Goal: Navigation & Orientation: Find specific page/section

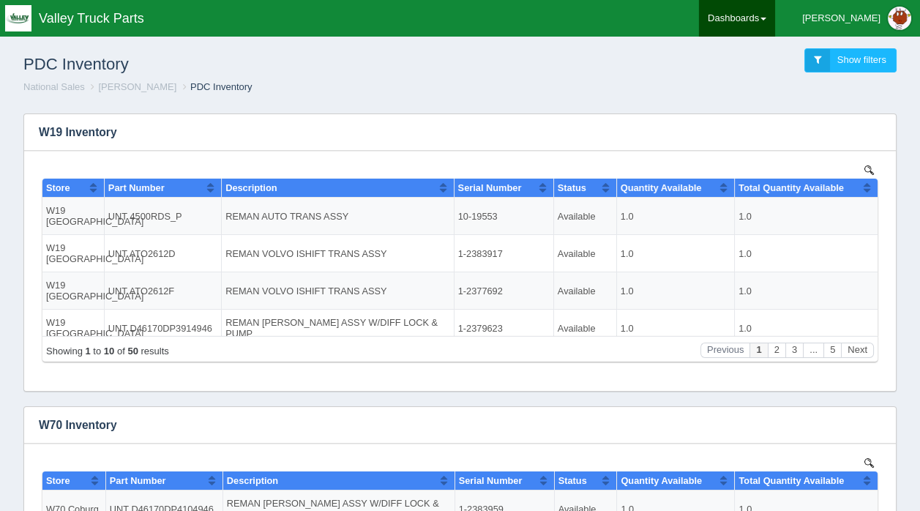
click at [775, 18] on link "Dashboards" at bounding box center [737, 18] width 76 height 37
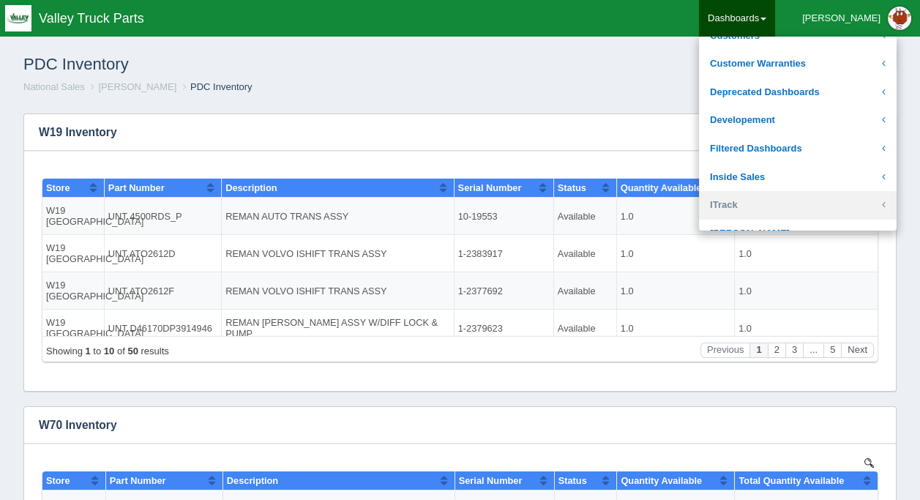
scroll to position [293, 0]
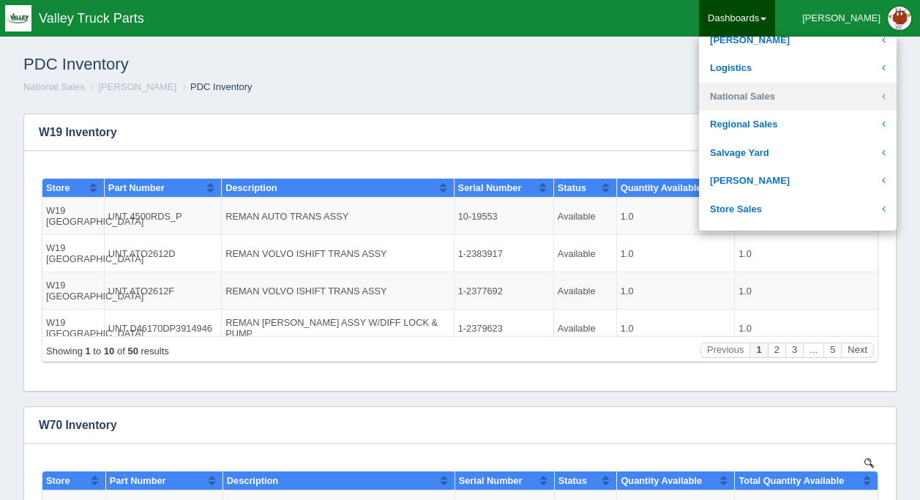
click at [778, 89] on link "National Sales" at bounding box center [798, 97] width 198 height 29
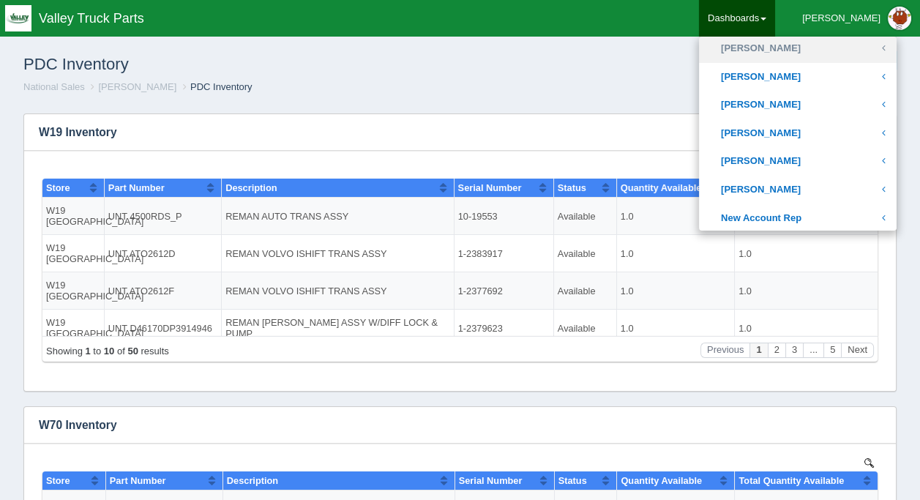
scroll to position [513, 0]
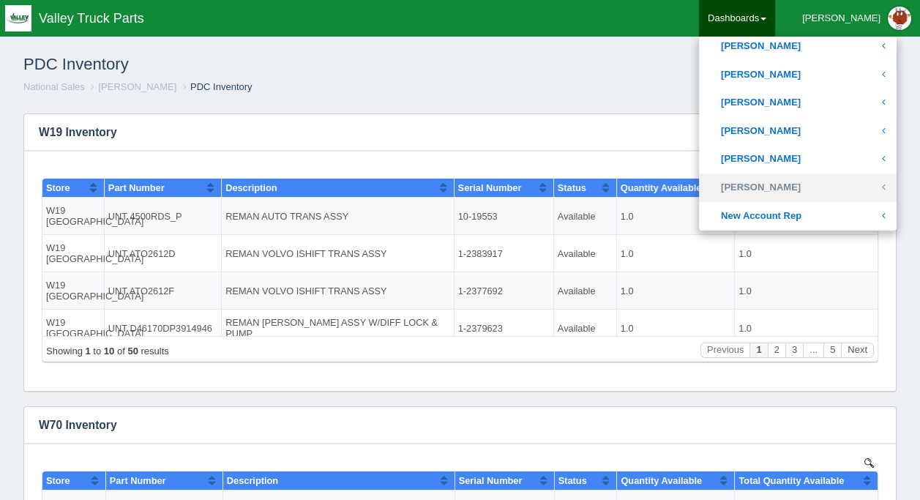
click at [795, 183] on link "[PERSON_NAME]" at bounding box center [798, 188] width 198 height 29
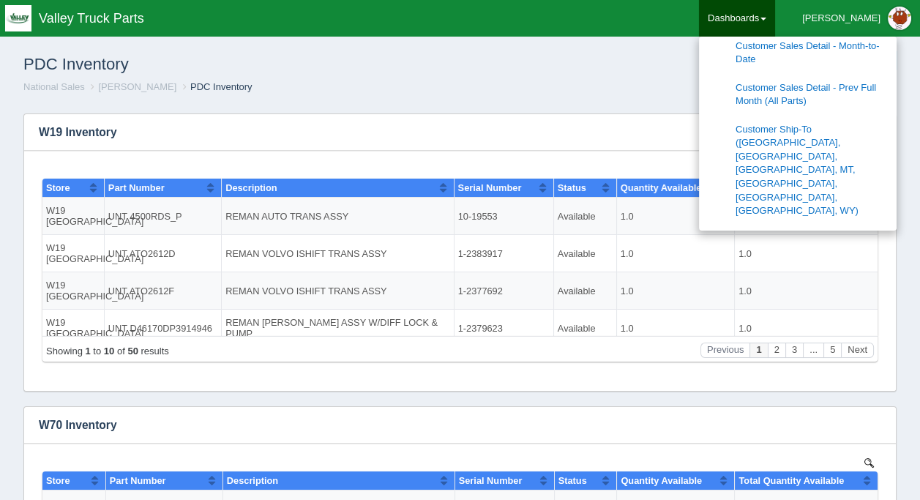
scroll to position [659, 0]
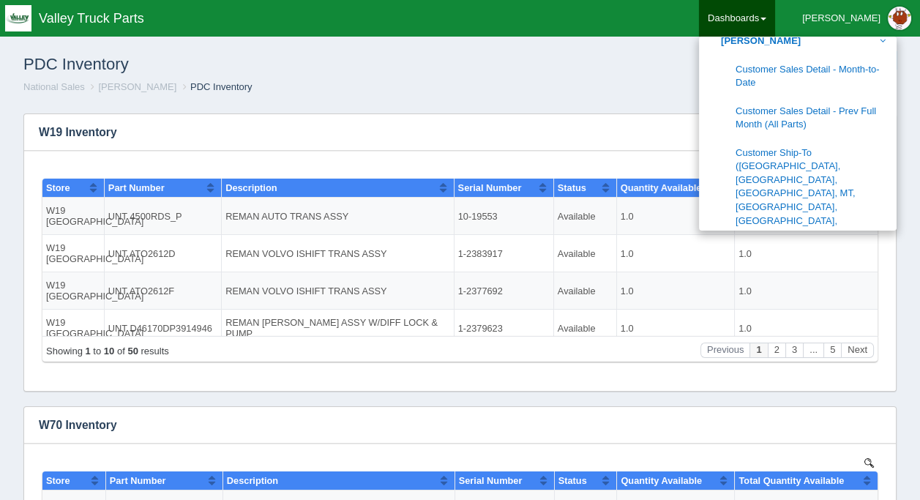
click at [811, 249] on link "[PERSON_NAME] 12-Month Usage Report" at bounding box center [798, 270] width 198 height 42
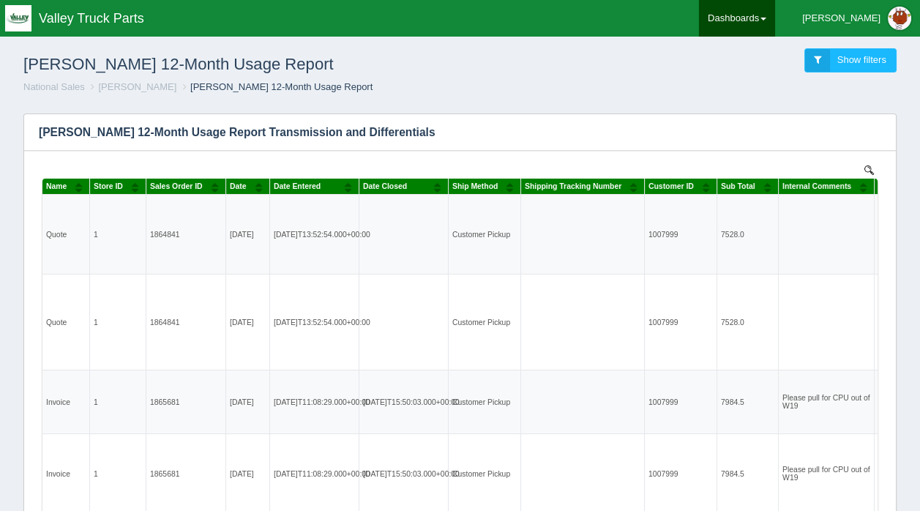
click at [775, 23] on link "Dashboards" at bounding box center [737, 18] width 76 height 37
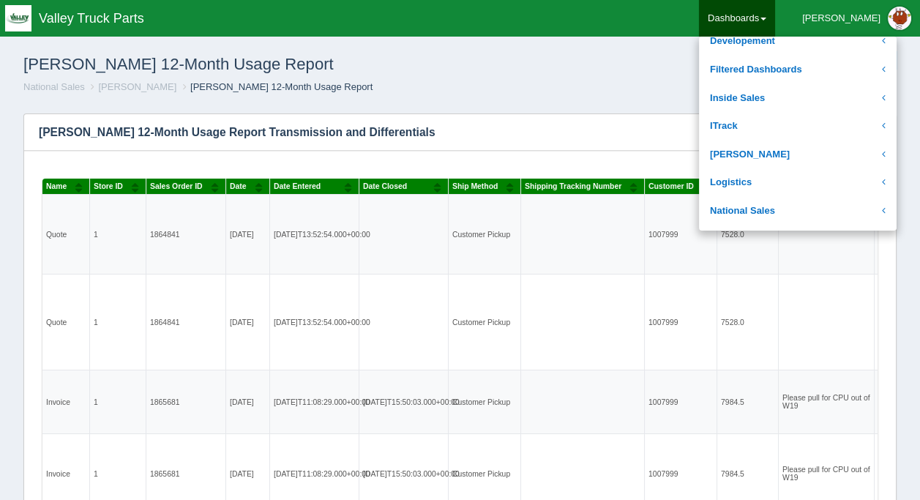
scroll to position [220, 0]
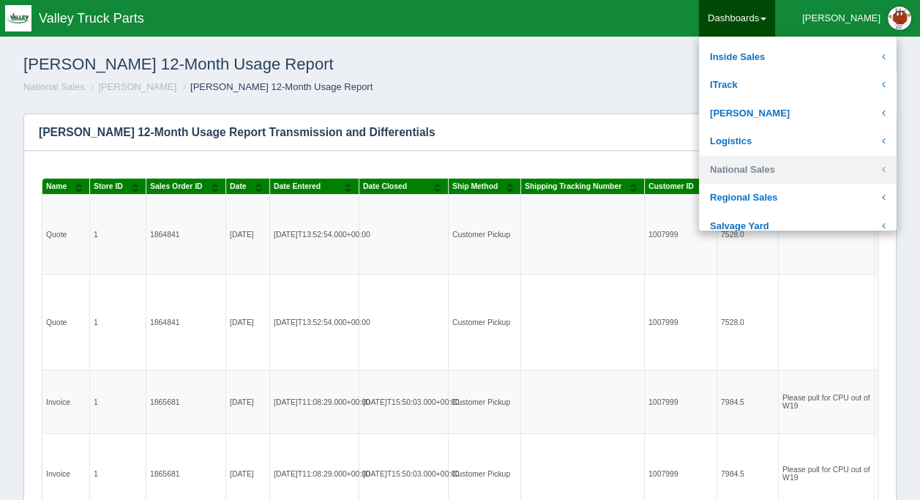
click at [785, 164] on link "National Sales" at bounding box center [798, 170] width 198 height 29
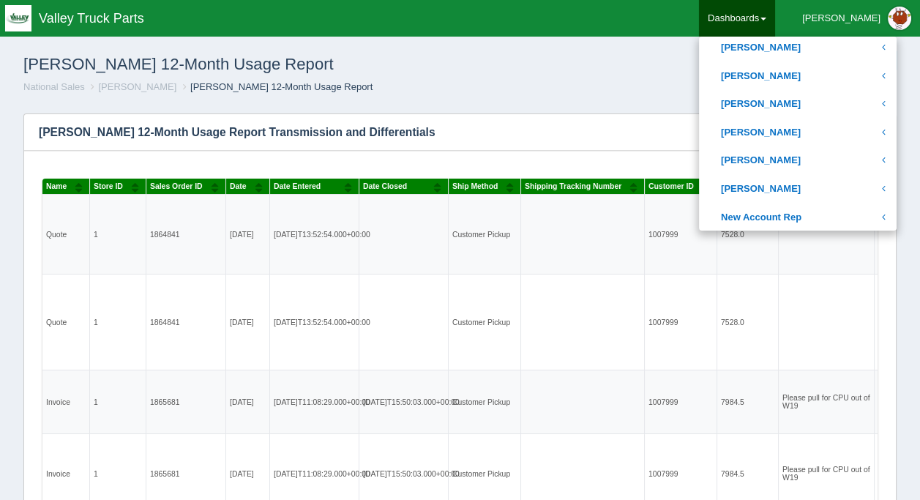
scroll to position [513, 0]
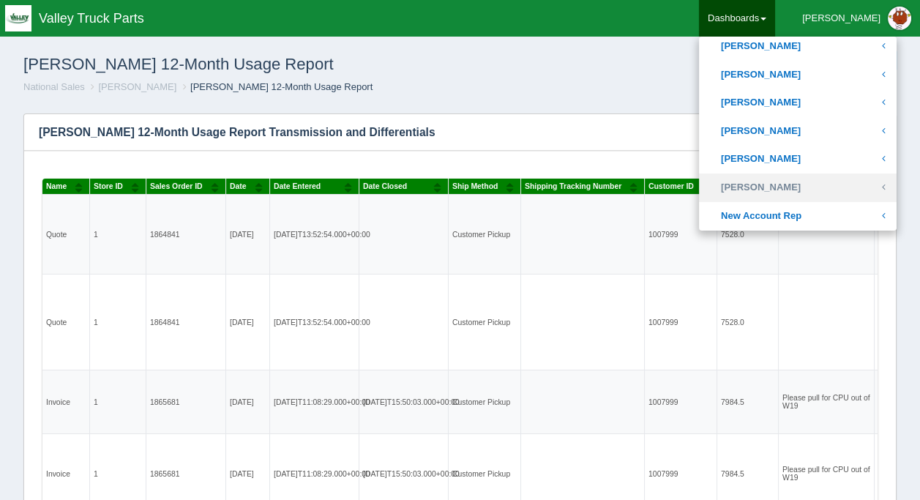
click at [793, 184] on link "[PERSON_NAME]" at bounding box center [798, 188] width 198 height 29
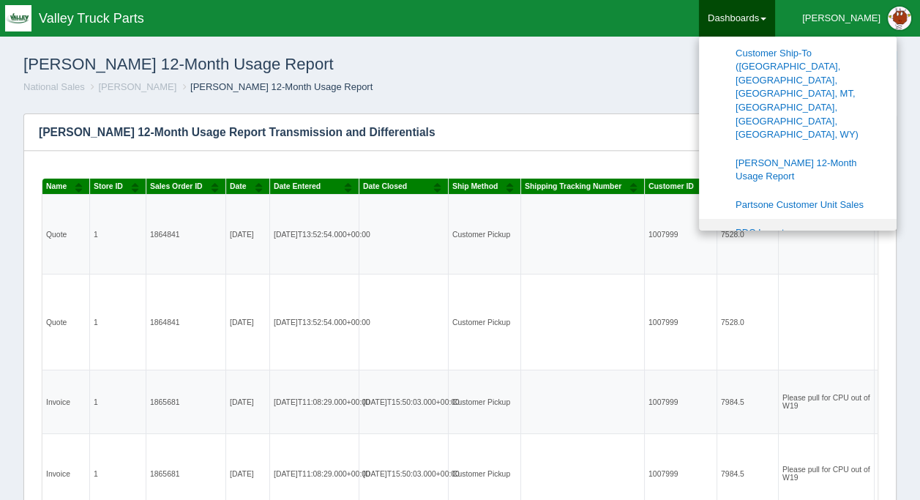
scroll to position [805, 0]
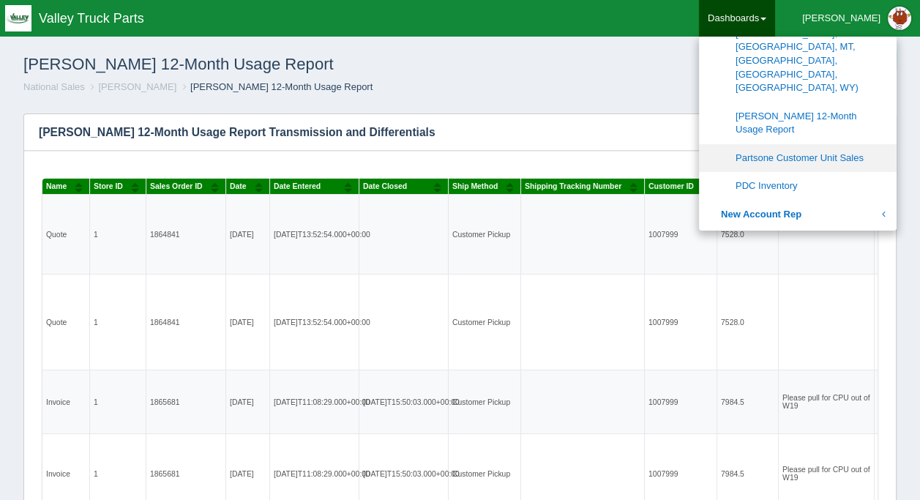
click at [817, 144] on link "Partsone Customer Unit Sales" at bounding box center [798, 158] width 198 height 29
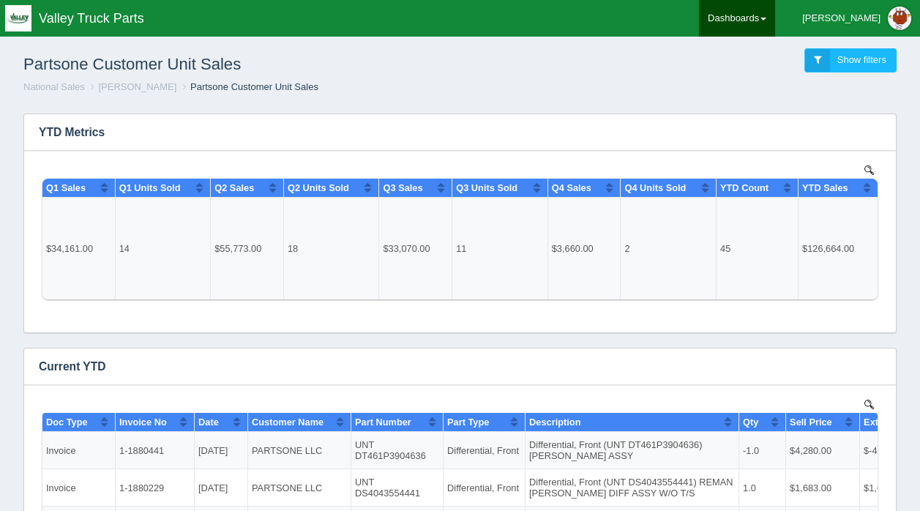
click at [775, 18] on link "Dashboards" at bounding box center [737, 18] width 76 height 37
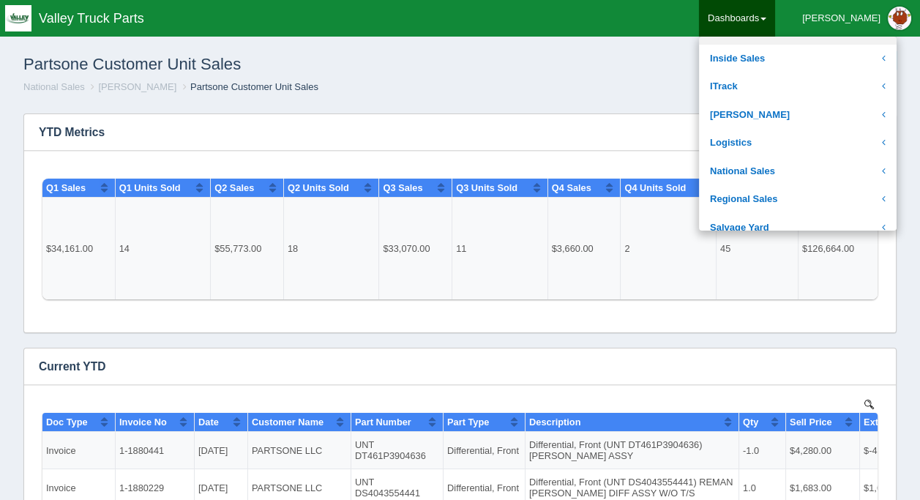
scroll to position [220, 0]
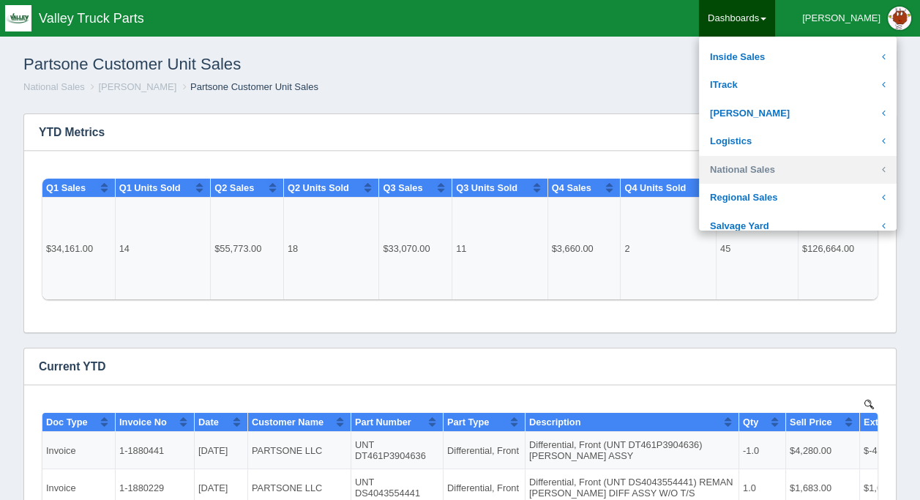
click at [794, 163] on link "National Sales" at bounding box center [798, 170] width 198 height 29
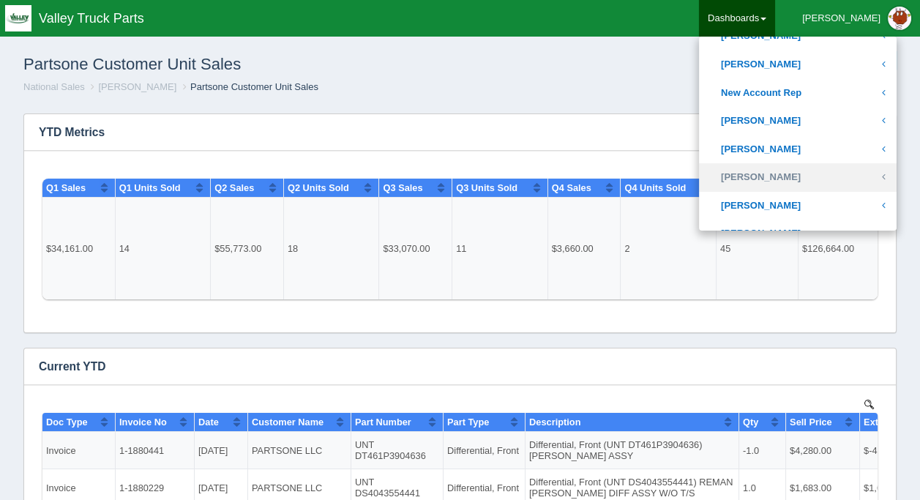
scroll to position [586, 0]
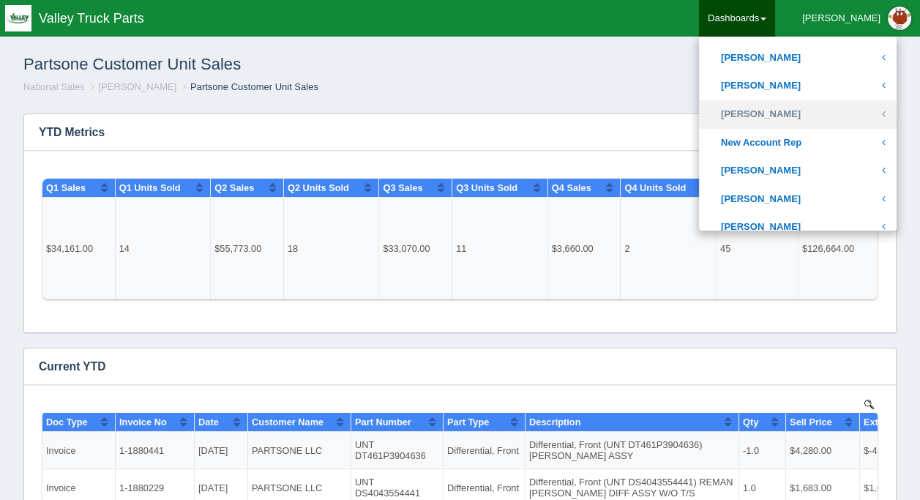
click at [795, 111] on link "[PERSON_NAME]" at bounding box center [798, 114] width 198 height 29
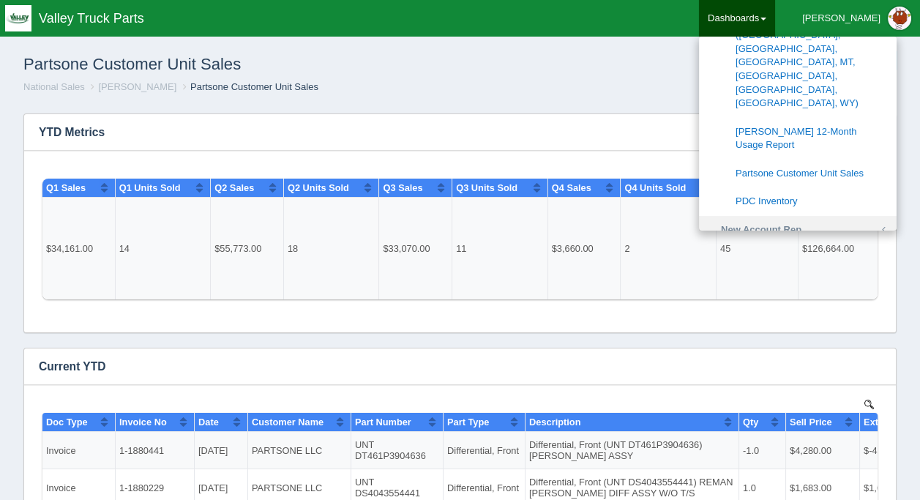
scroll to position [805, 0]
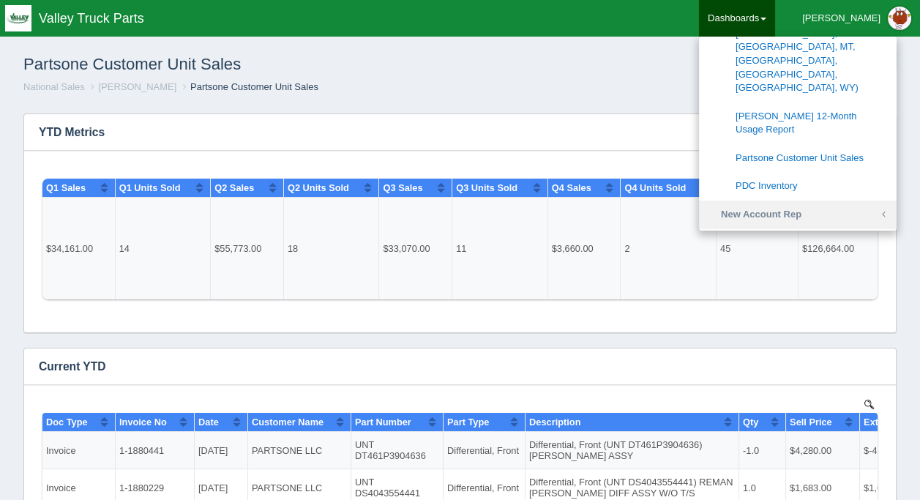
click at [801, 201] on link "New Account Rep" at bounding box center [798, 215] width 198 height 29
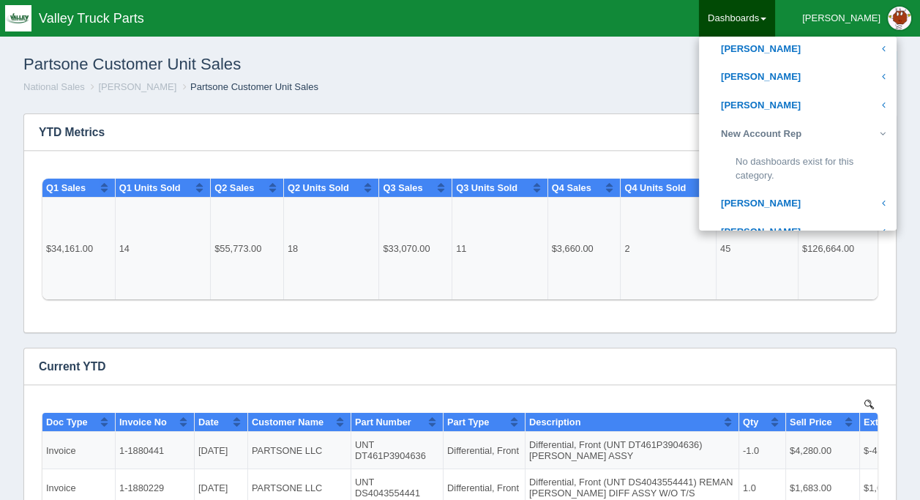
scroll to position [584, 0]
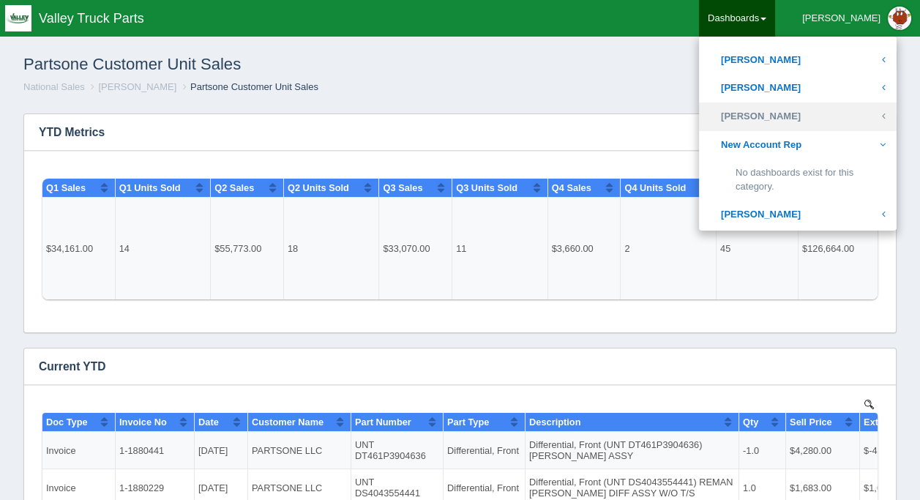
click at [797, 116] on link "[PERSON_NAME]" at bounding box center [798, 117] width 198 height 29
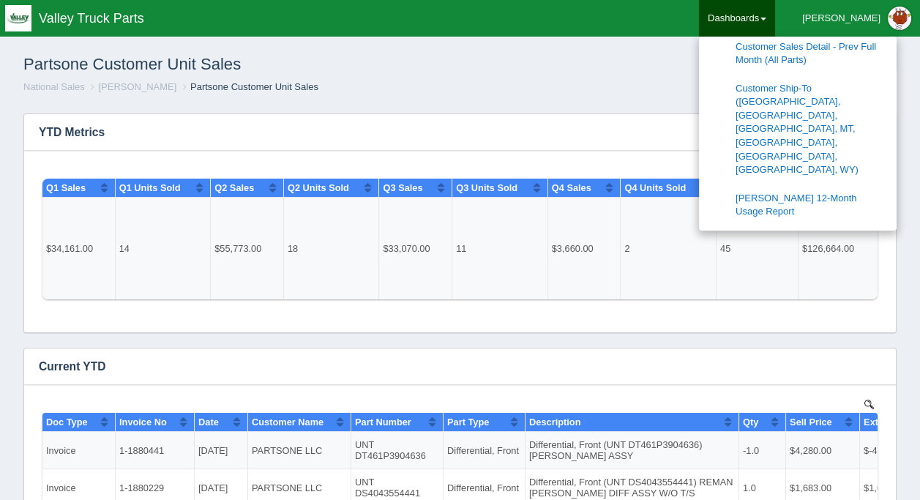
scroll to position [730, 0]
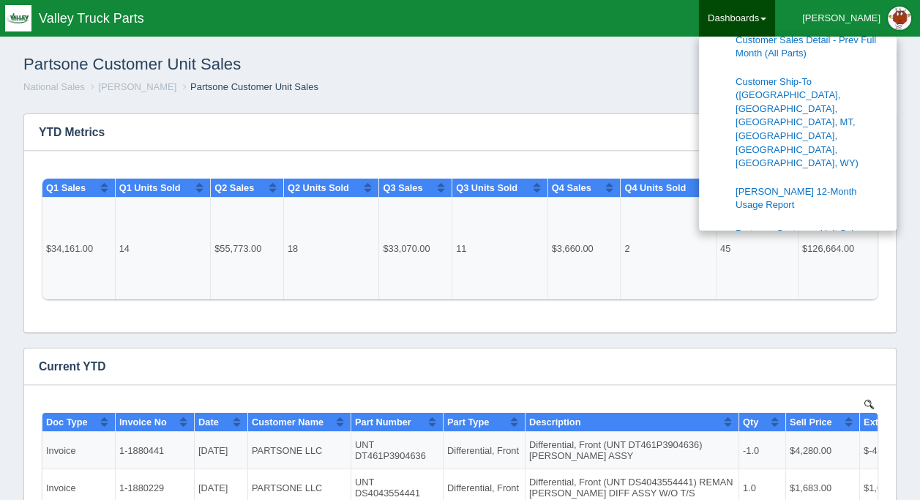
click at [809, 247] on link "PDC Inventory" at bounding box center [798, 261] width 198 height 29
